Goal: Task Accomplishment & Management: Manage account settings

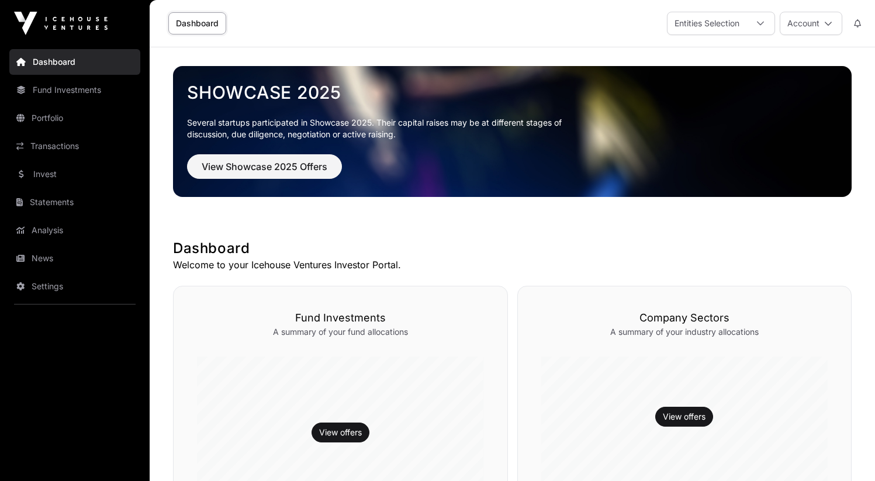
click at [54, 287] on link "Settings" at bounding box center [74, 286] width 131 height 26
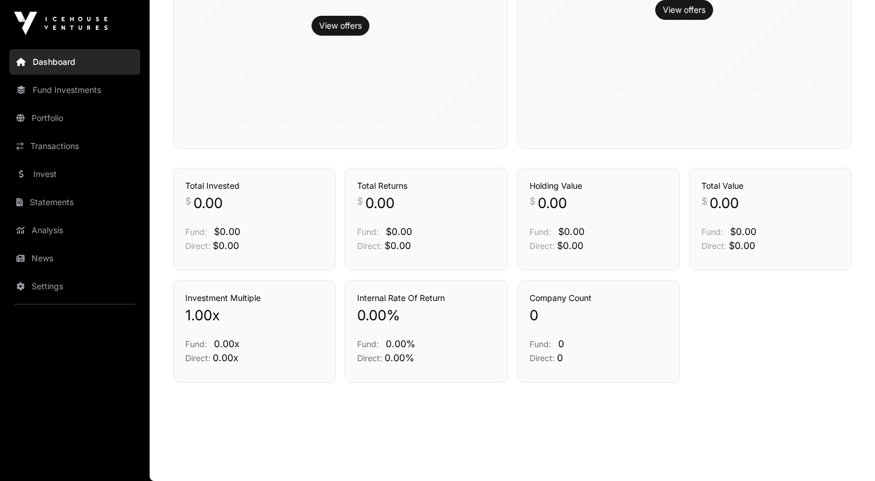
click at [69, 285] on link "Settings" at bounding box center [74, 286] width 131 height 26
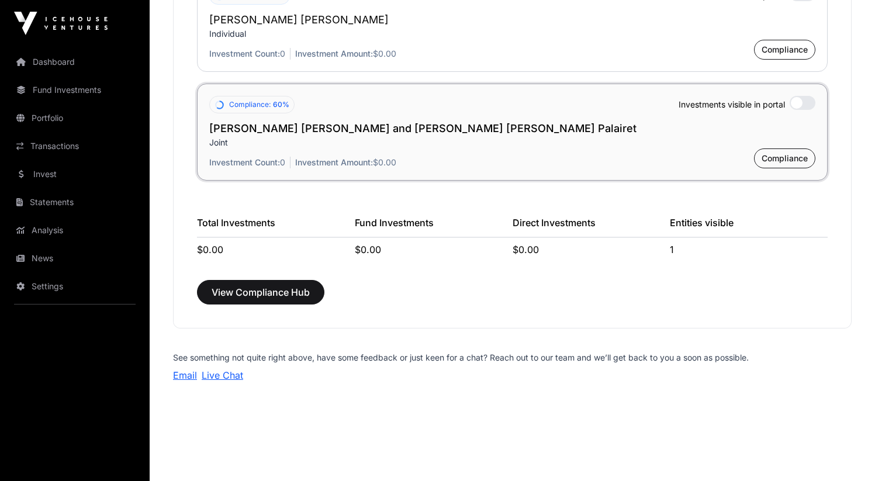
scroll to position [1154, 0]
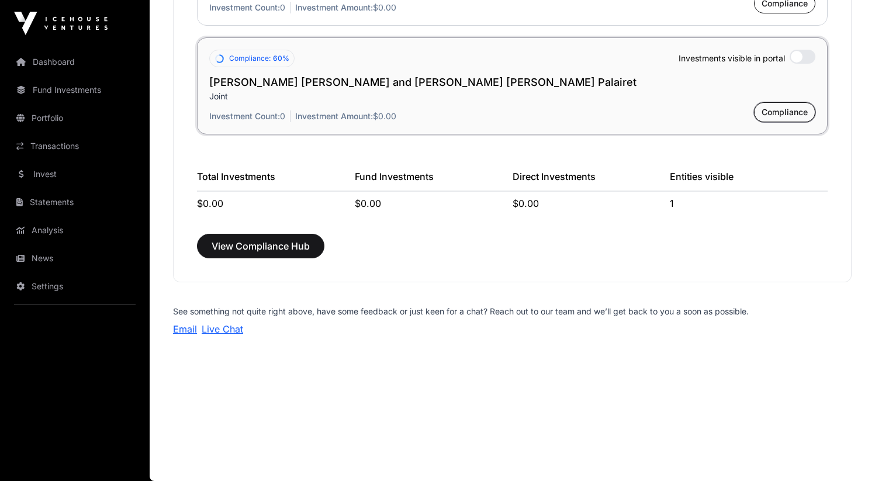
click at [778, 115] on span "Compliance" at bounding box center [784, 112] width 46 height 12
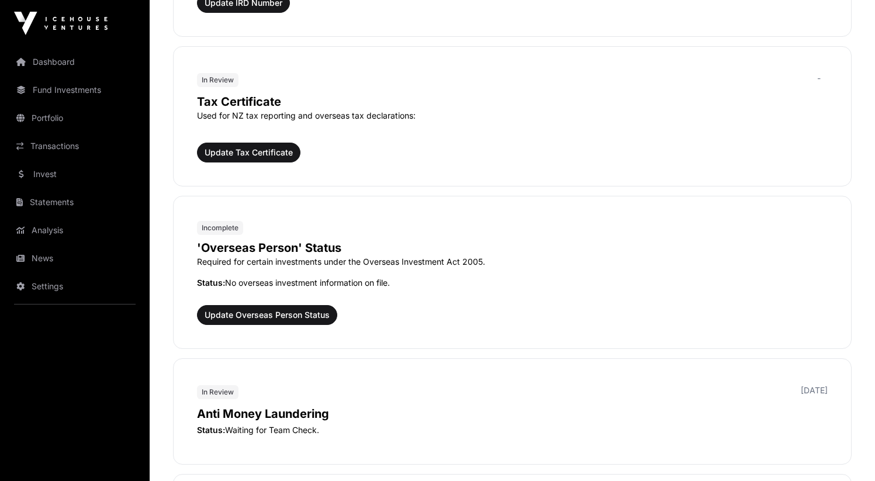
scroll to position [1320, 0]
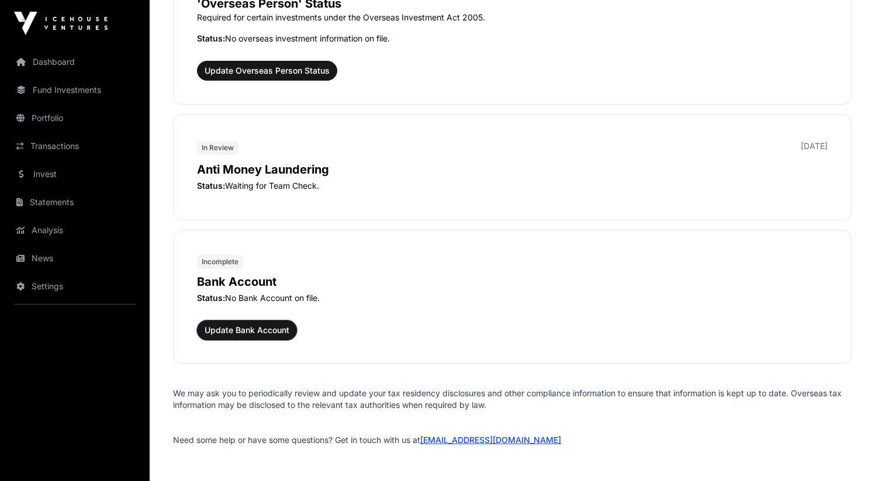
click at [237, 331] on span "Update Bank Account" at bounding box center [246, 330] width 85 height 12
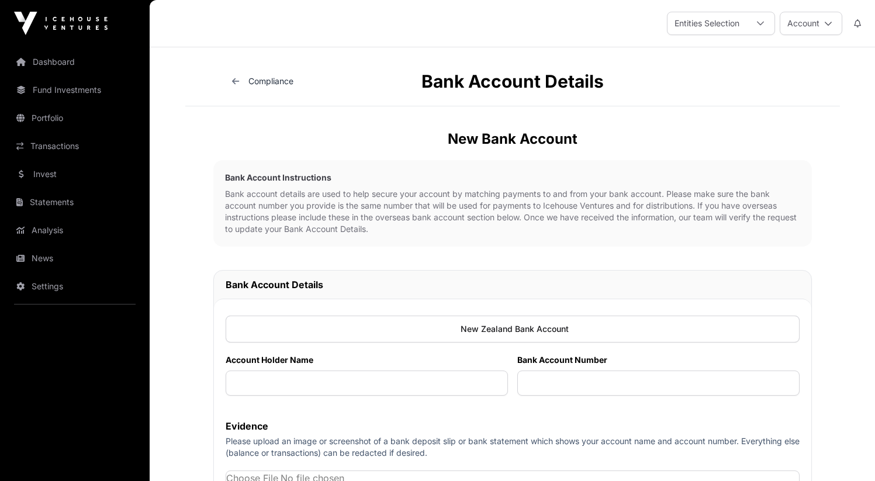
click at [267, 89] on h1 "Bank Account Details" at bounding box center [512, 81] width 654 height 21
click at [269, 85] on span "Compliance" at bounding box center [270, 81] width 45 height 10
